Goal: Task Accomplishment & Management: Use online tool/utility

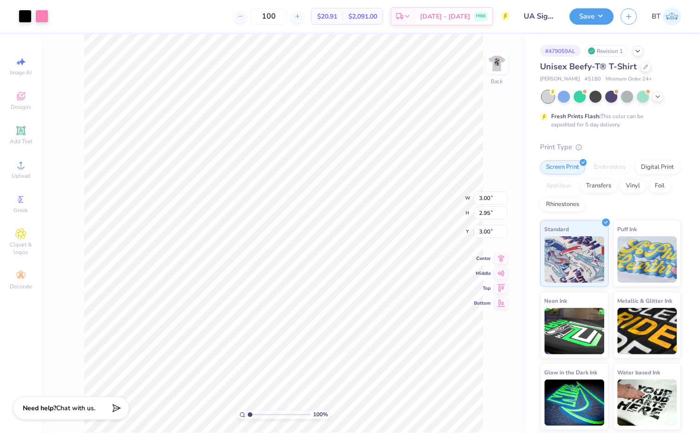
type input "2.88"
type input "2.76"
type input "3.05"
click at [659, 94] on icon at bounding box center [657, 95] width 7 height 7
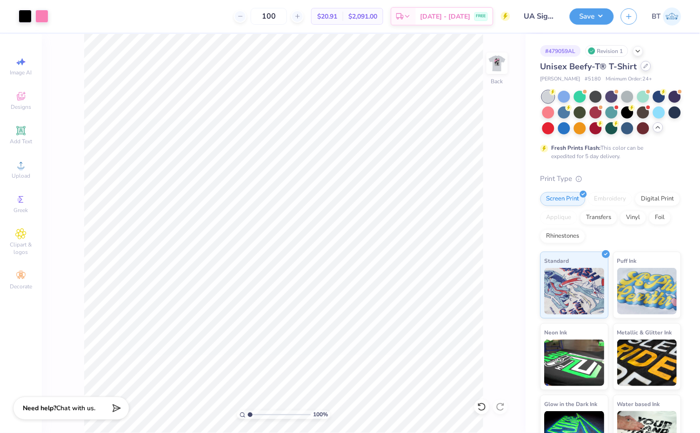
click at [644, 67] on icon at bounding box center [645, 66] width 5 height 5
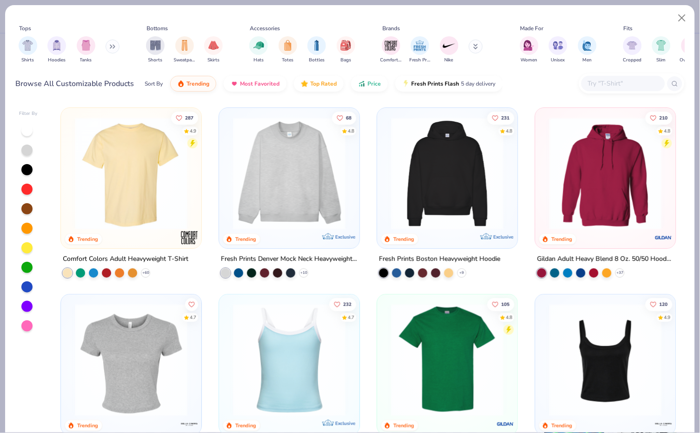
click at [611, 89] on div at bounding box center [623, 83] width 84 height 15
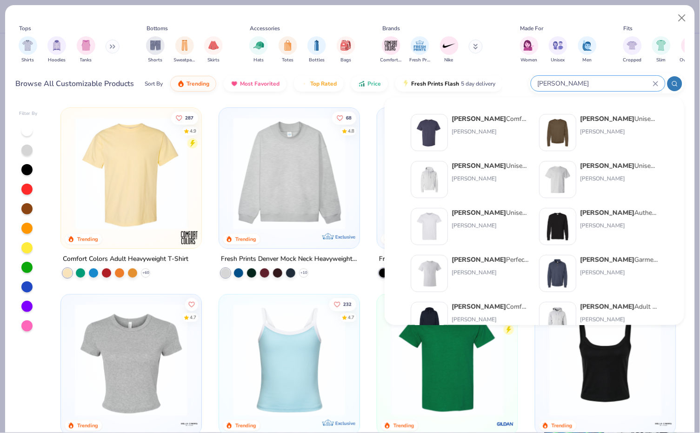
type input "[PERSON_NAME]"
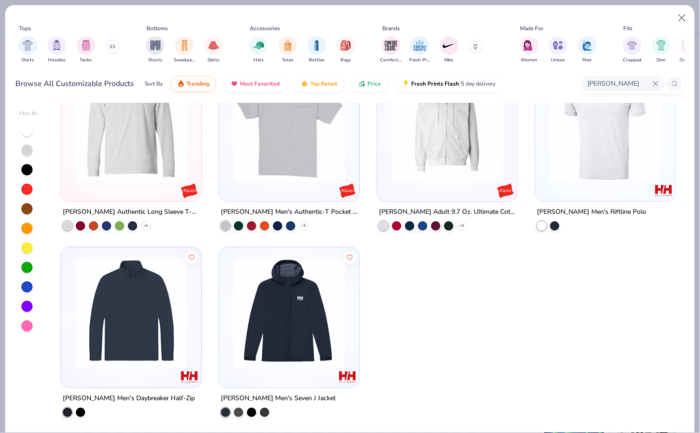
scroll to position [979, 0]
click at [29, 136] on div at bounding box center [26, 130] width 11 height 11
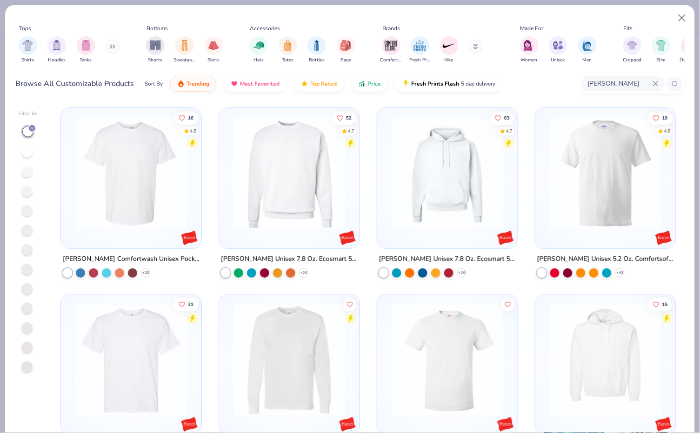
scroll to position [77, 0]
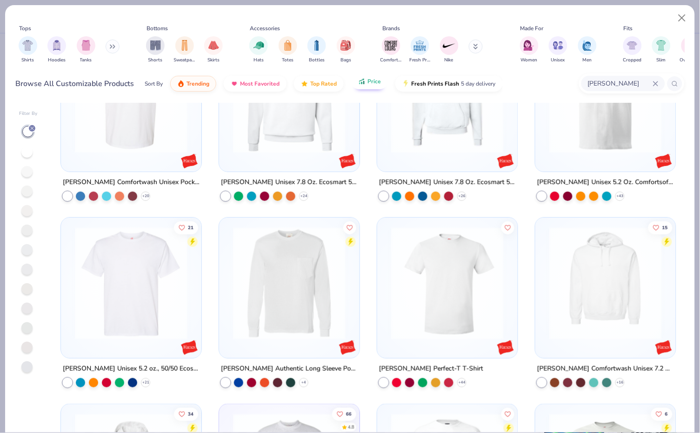
click at [377, 84] on span "Price" at bounding box center [373, 81] width 13 height 7
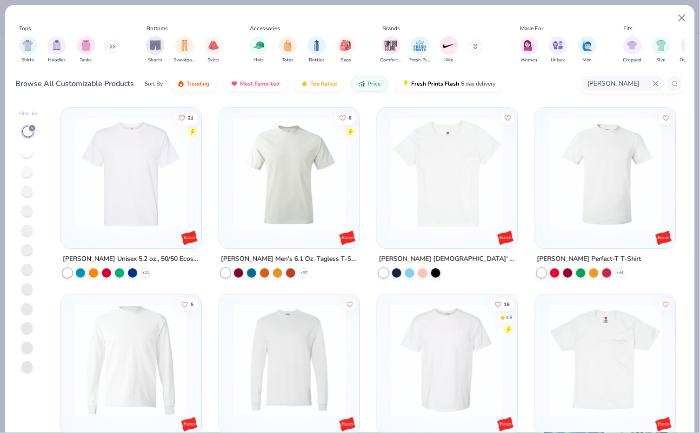
scroll to position [0, 0]
click at [161, 166] on div "21 [PERSON_NAME] Unisex 5.2 oz., 50/50 Ecosmart T-Shirt + 21 6 [PERSON_NAME] Me…" at bounding box center [368, 268] width 633 height 330
click at [156, 191] on img at bounding box center [131, 173] width 122 height 112
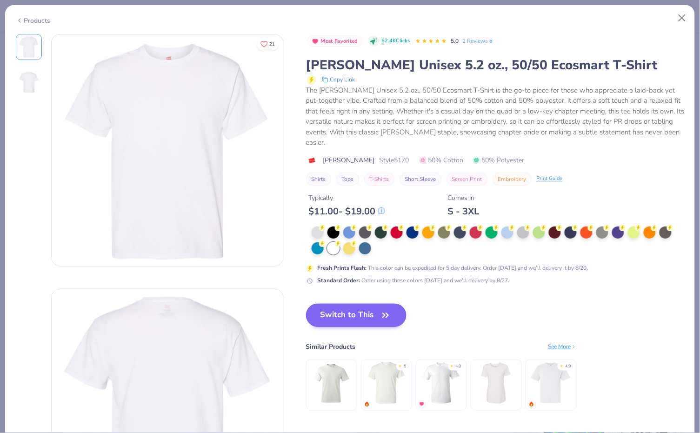
click at [364, 304] on button "Switch to This" at bounding box center [356, 315] width 101 height 23
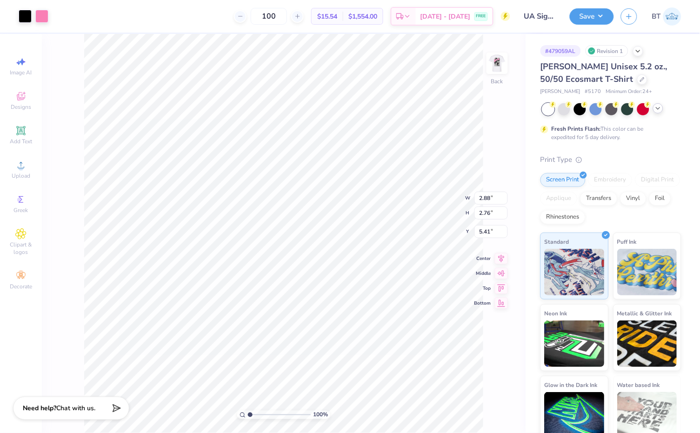
type input "3.00"
click at [36, 13] on div at bounding box center [41, 15] width 13 height 13
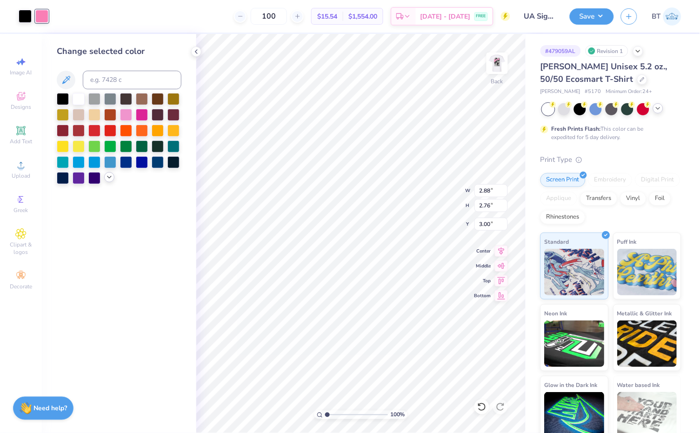
click at [106, 181] on icon at bounding box center [109, 176] width 7 height 7
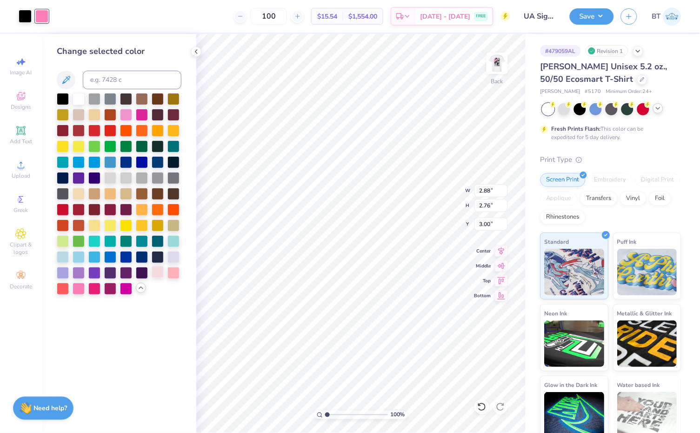
click at [160, 273] on div at bounding box center [158, 272] width 12 height 12
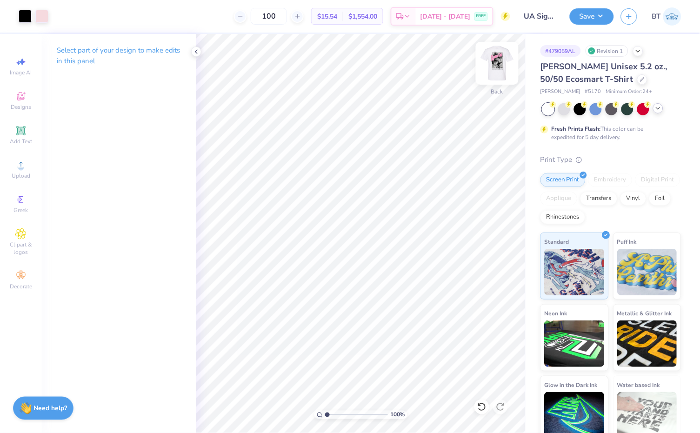
click at [499, 61] on img at bounding box center [496, 63] width 37 height 37
click at [27, 16] on div at bounding box center [25, 15] width 13 height 13
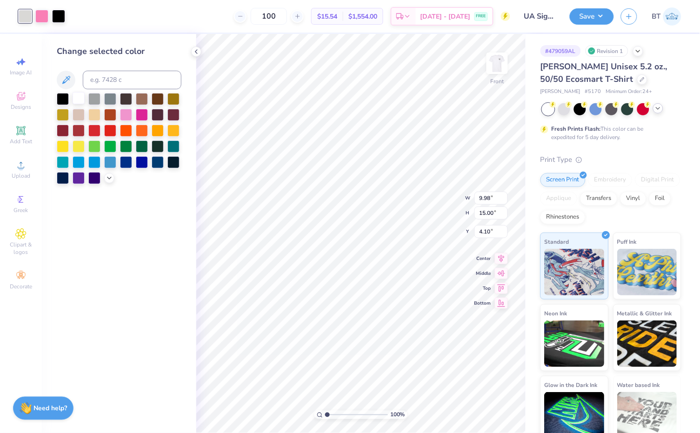
click at [78, 100] on div at bounding box center [79, 98] width 12 height 12
click at [110, 178] on polyline at bounding box center [109, 177] width 4 height 2
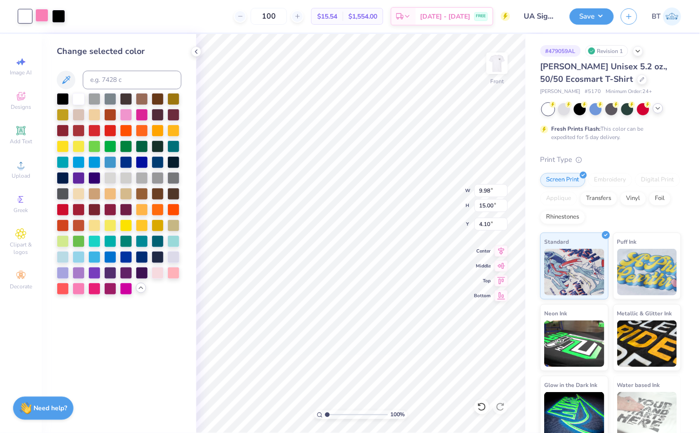
click at [42, 10] on div at bounding box center [41, 15] width 13 height 13
click at [156, 273] on div at bounding box center [158, 272] width 12 height 12
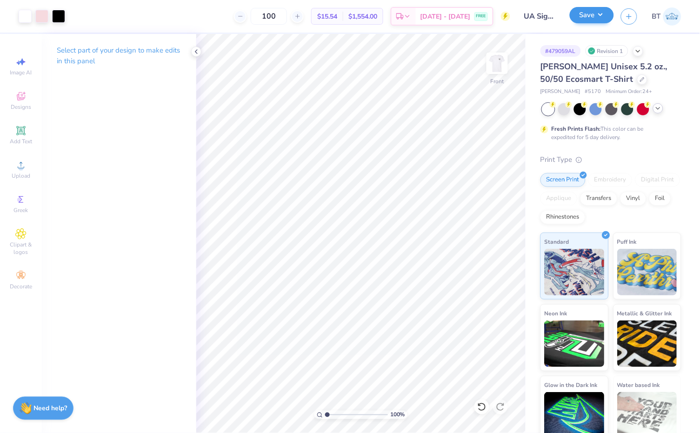
click at [593, 13] on button "Save" at bounding box center [591, 15] width 44 height 16
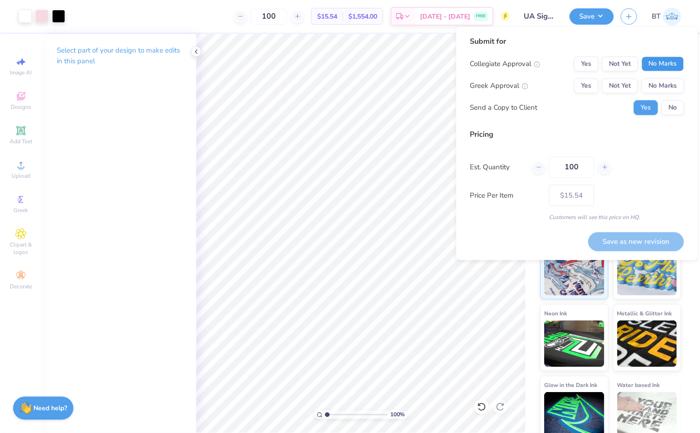
click at [664, 65] on button "No Marks" at bounding box center [662, 64] width 42 height 15
click at [665, 87] on button "No Marks" at bounding box center [662, 86] width 42 height 15
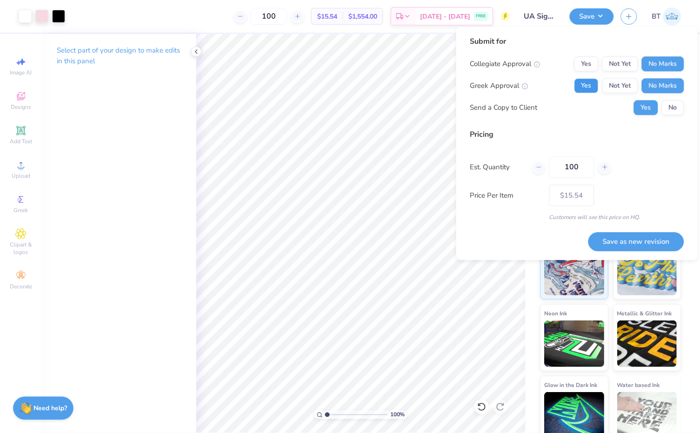
click at [595, 86] on button "Yes" at bounding box center [586, 86] width 24 height 15
click at [671, 108] on button "No" at bounding box center [672, 107] width 22 height 15
click at [637, 241] on button "Save as new revision" at bounding box center [636, 241] width 96 height 19
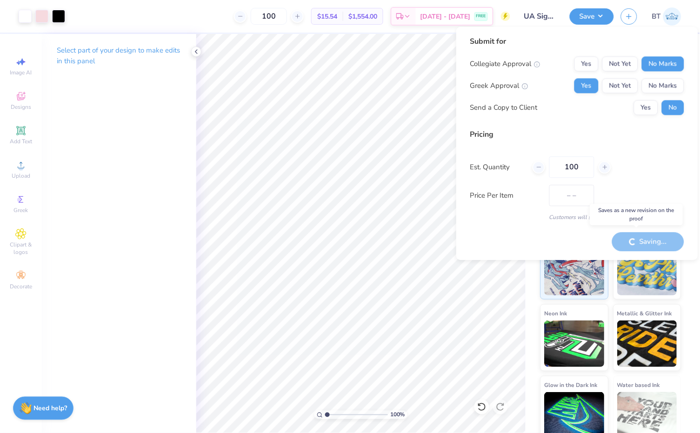
type input "$15.54"
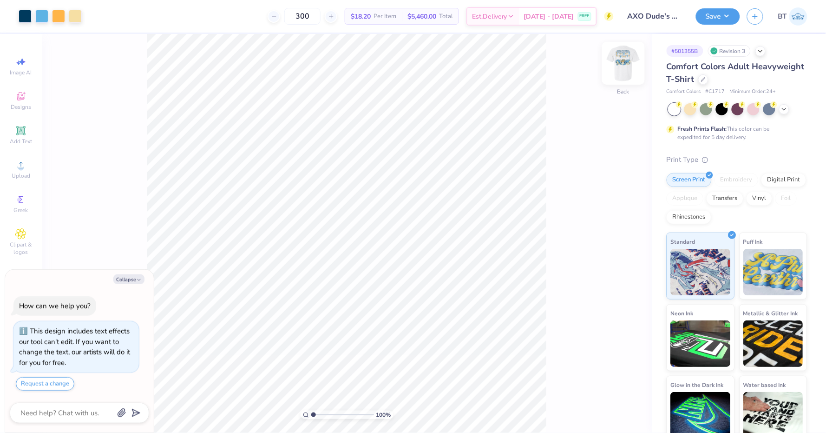
click at [628, 60] on img at bounding box center [623, 63] width 37 height 37
type textarea "x"
